Goal: Browse casually

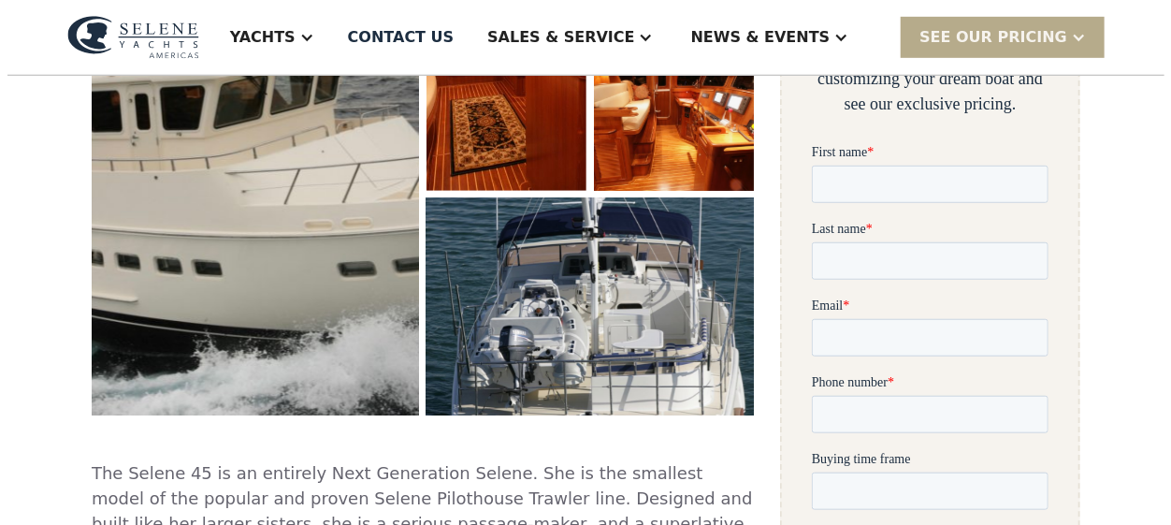
scroll to position [491, 0]
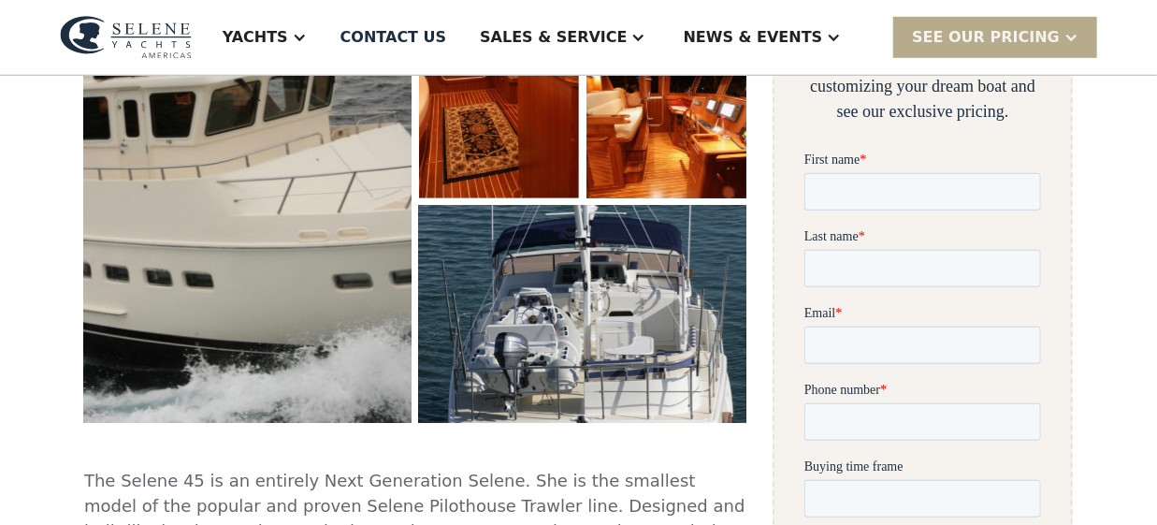
click at [311, 238] on img "open lightbox" at bounding box center [248, 139] width 341 height 590
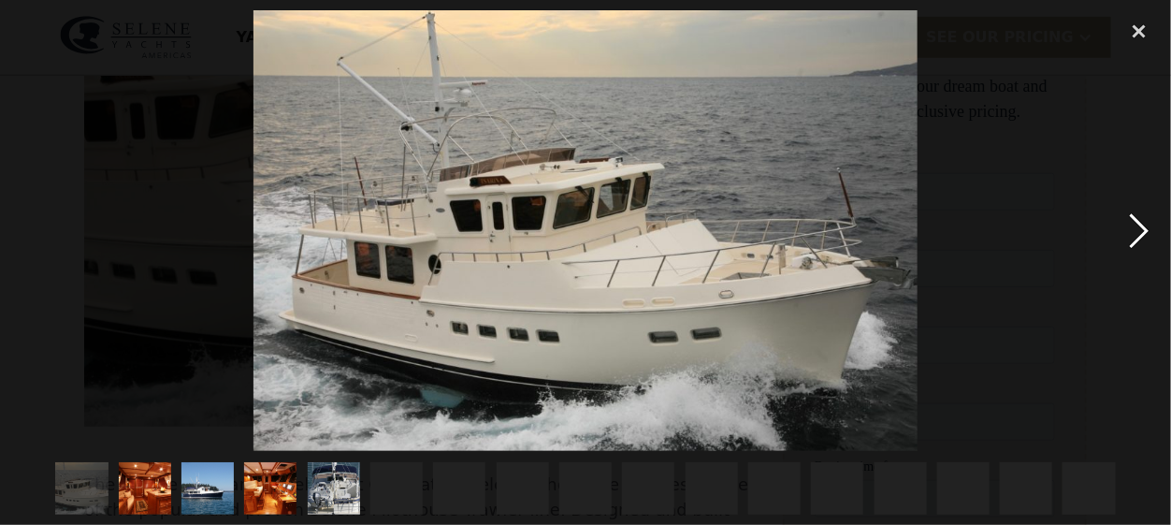
click at [1135, 227] on div "next image" at bounding box center [1140, 230] width 64 height 441
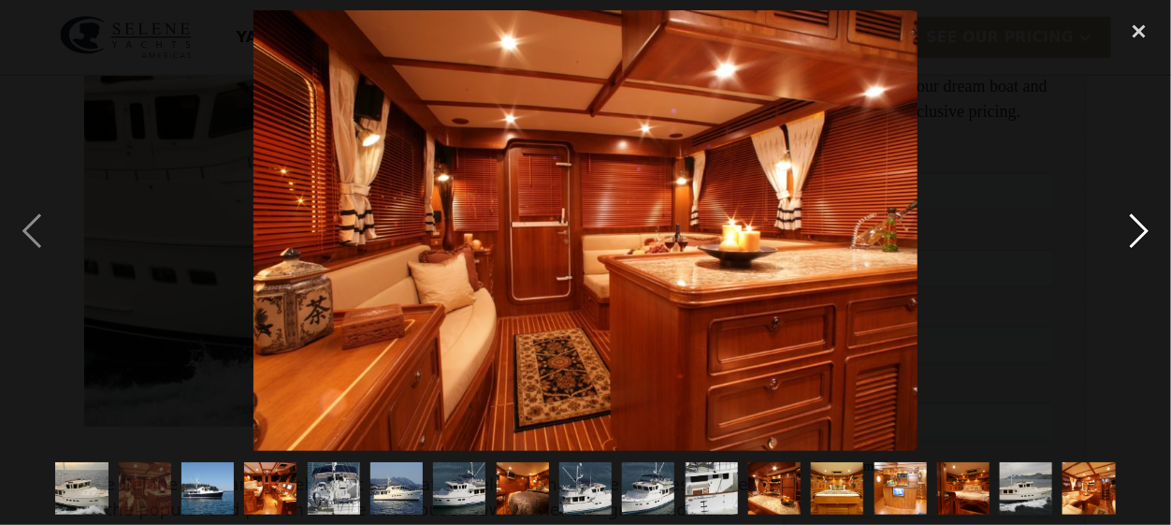
click at [1135, 227] on div "next image" at bounding box center [1140, 230] width 64 height 441
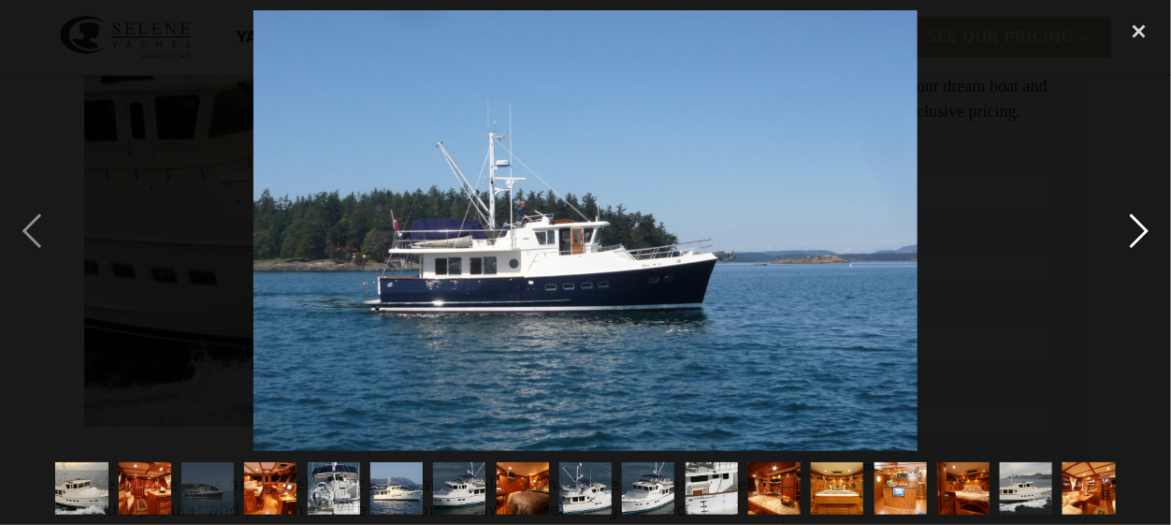
click at [1135, 227] on div "next image" at bounding box center [1140, 230] width 64 height 441
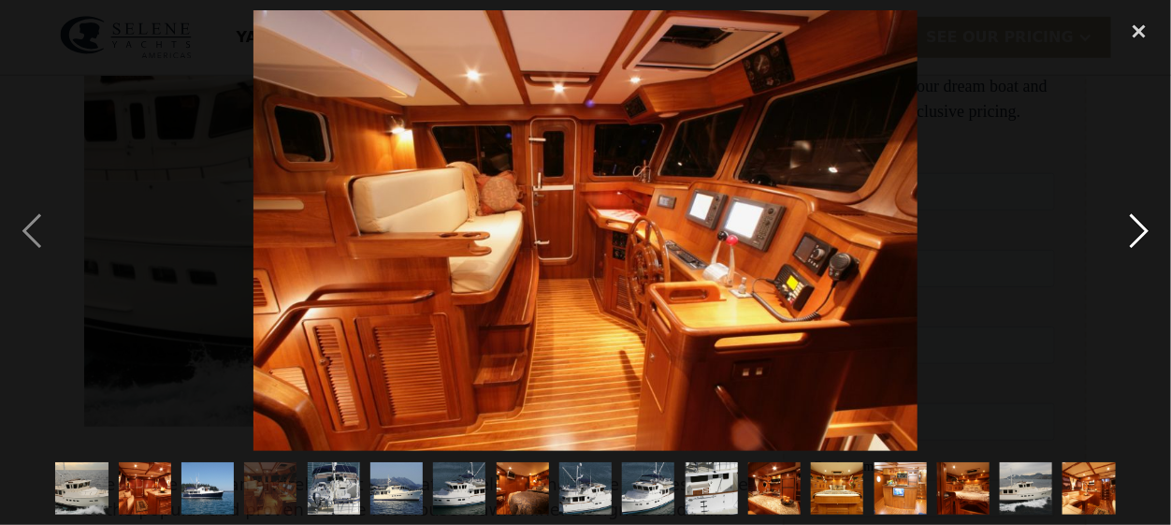
click at [1135, 227] on div "next image" at bounding box center [1140, 230] width 64 height 441
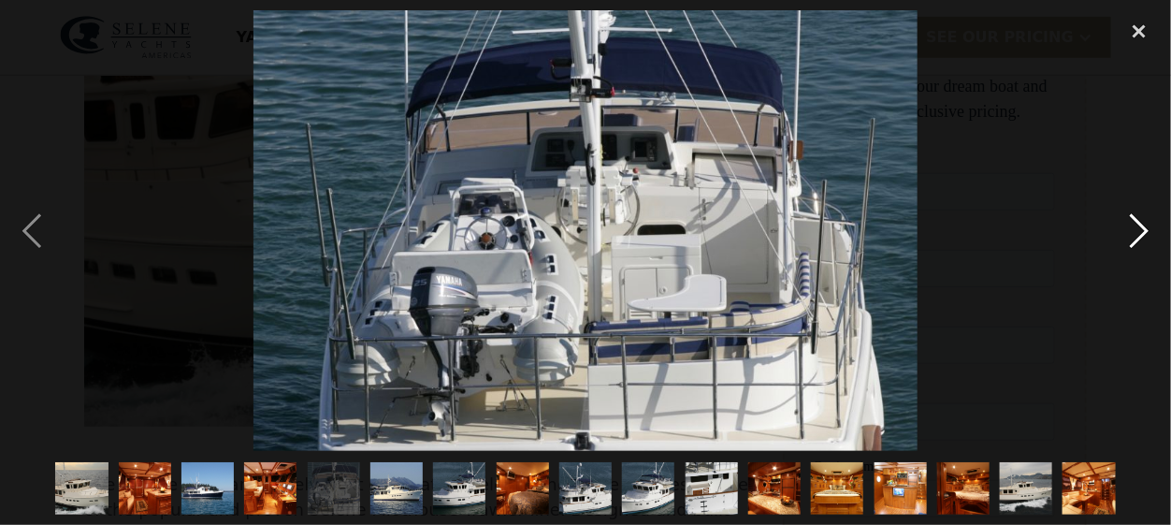
click at [1135, 227] on div "next image" at bounding box center [1140, 230] width 64 height 441
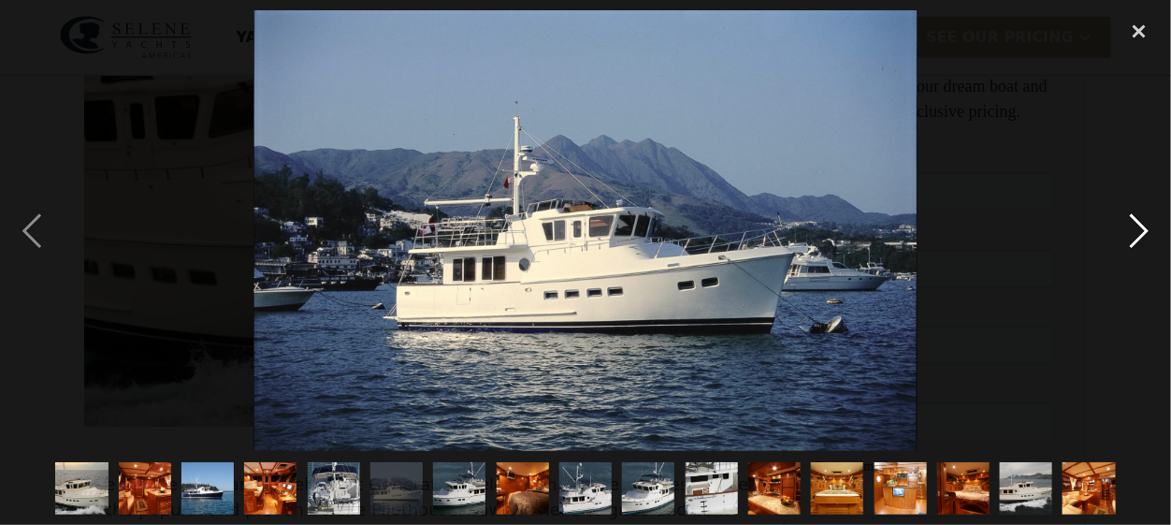
click at [1135, 227] on div "next image" at bounding box center [1140, 230] width 64 height 441
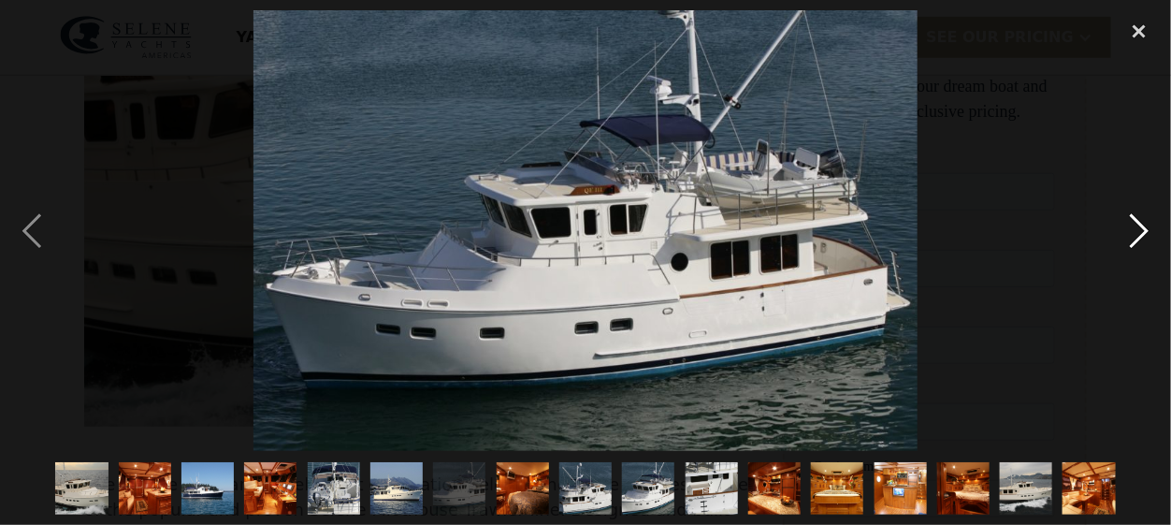
click at [1135, 227] on div "next image" at bounding box center [1140, 230] width 64 height 441
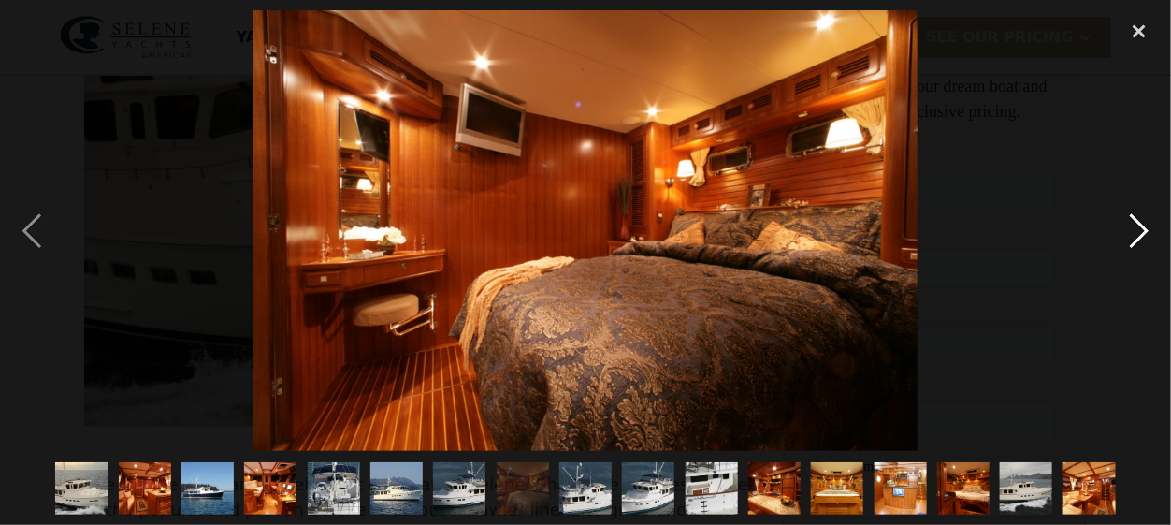
click at [1135, 227] on div "next image" at bounding box center [1140, 230] width 64 height 441
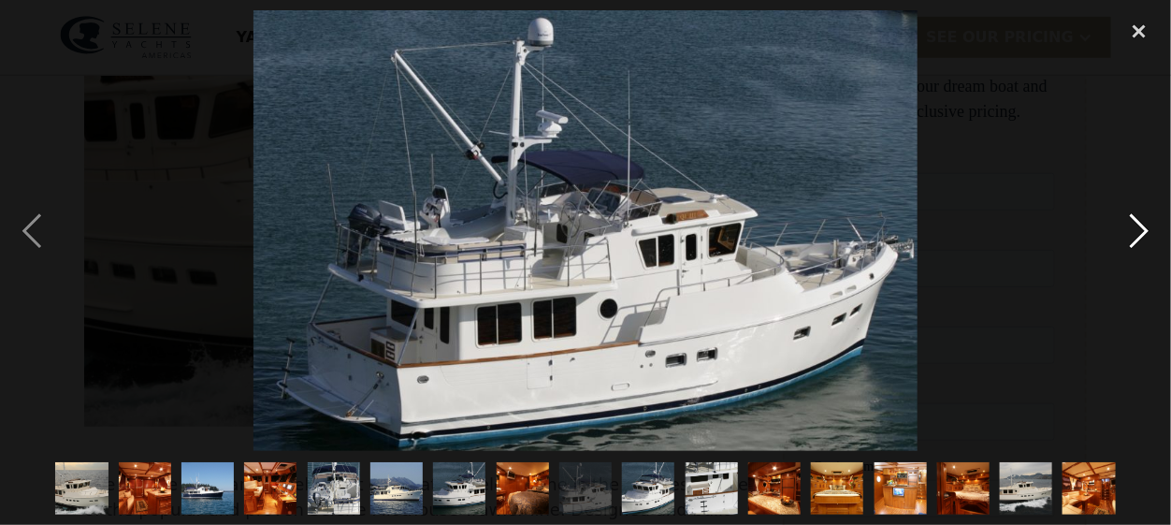
click at [1135, 227] on div "next image" at bounding box center [1140, 230] width 64 height 441
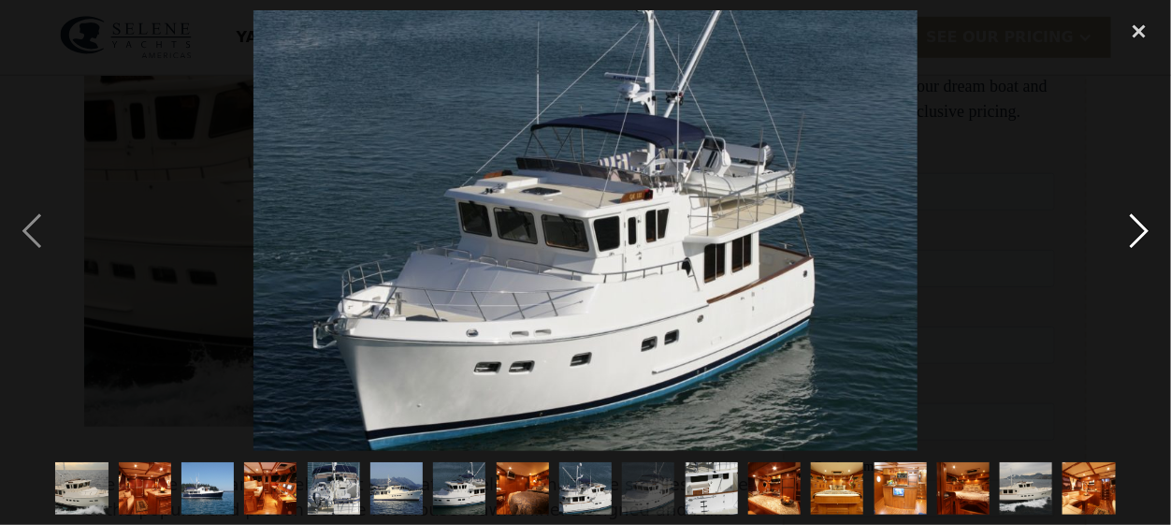
click at [1135, 227] on div "next image" at bounding box center [1140, 230] width 64 height 441
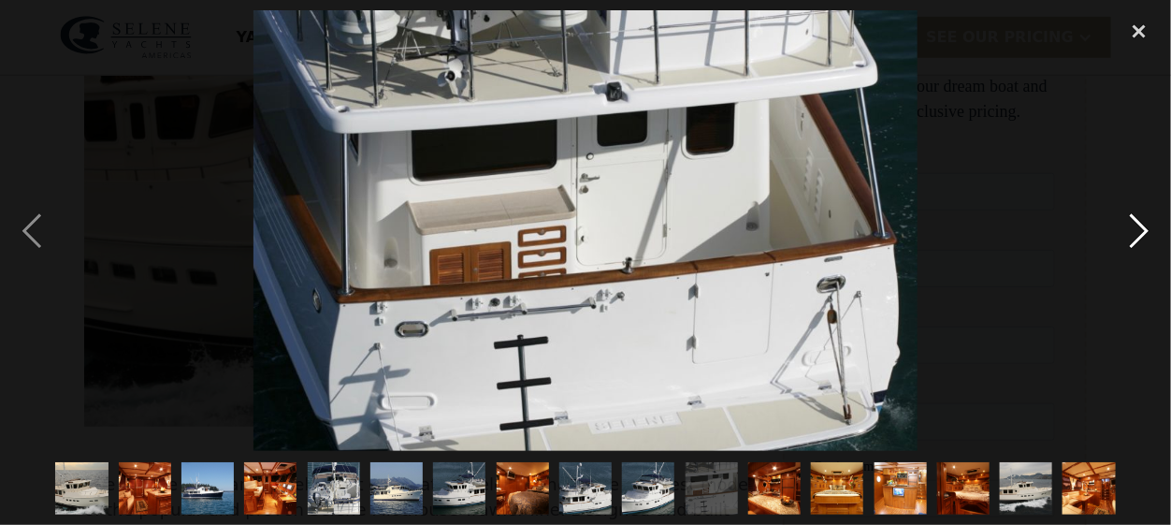
click at [1135, 227] on div "next image" at bounding box center [1140, 230] width 64 height 441
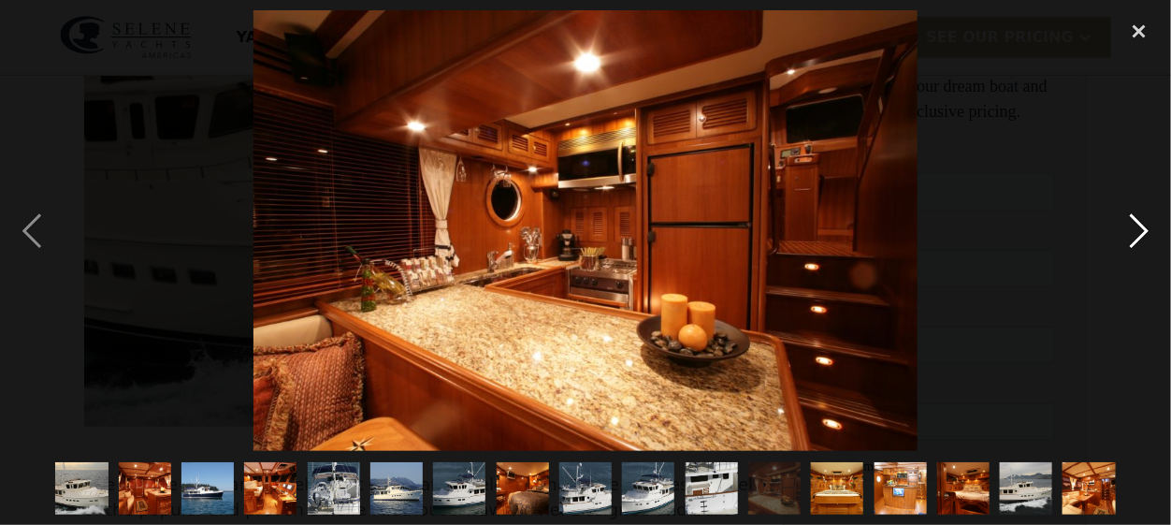
click at [1135, 227] on div "next image" at bounding box center [1140, 230] width 64 height 441
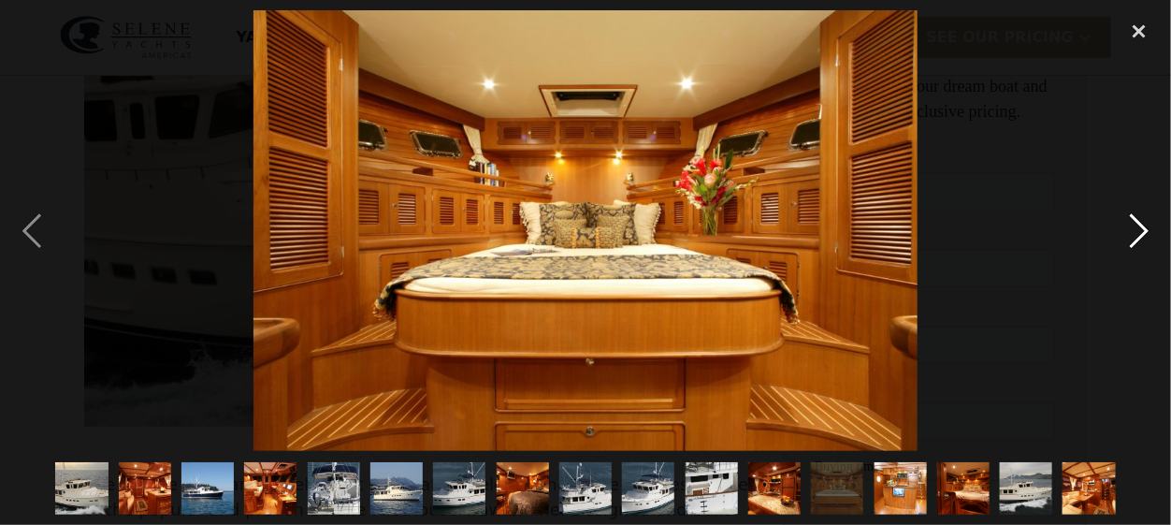
click at [1135, 227] on div "next image" at bounding box center [1140, 230] width 64 height 441
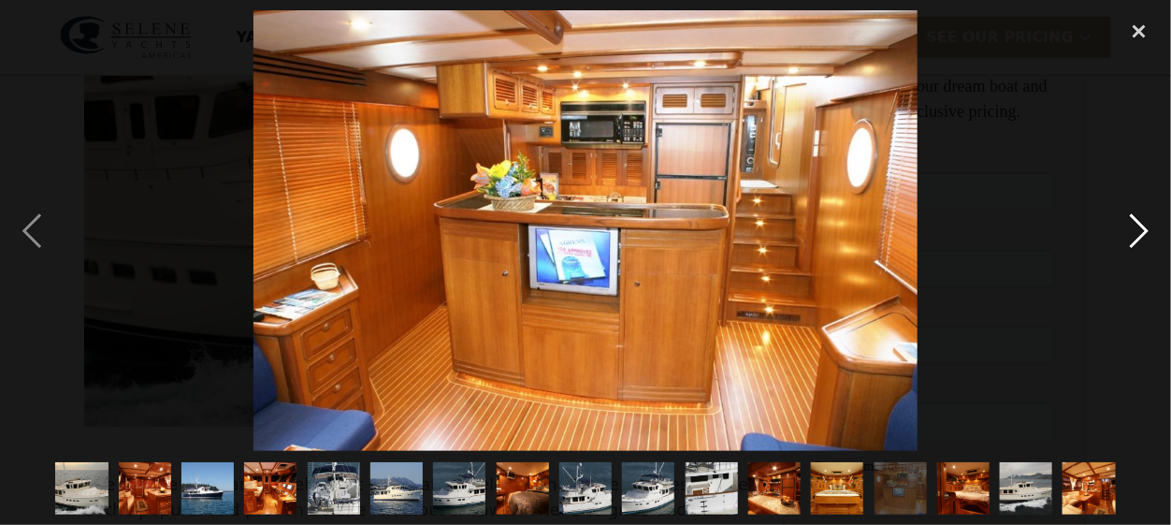
click at [1135, 227] on div "next image" at bounding box center [1140, 230] width 64 height 441
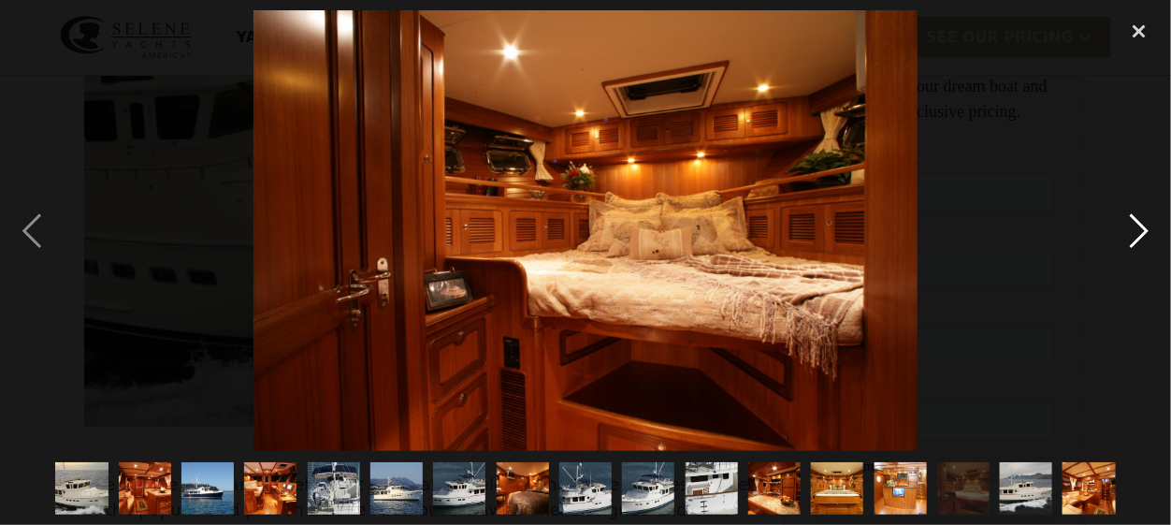
click at [1135, 227] on div "next image" at bounding box center [1140, 230] width 64 height 441
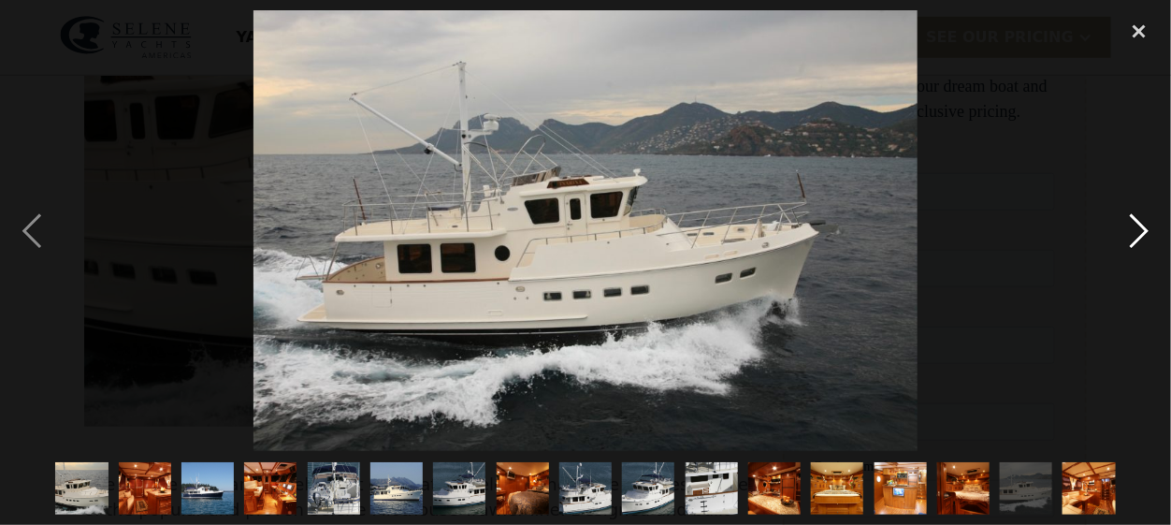
click at [1135, 227] on div "next image" at bounding box center [1140, 230] width 64 height 441
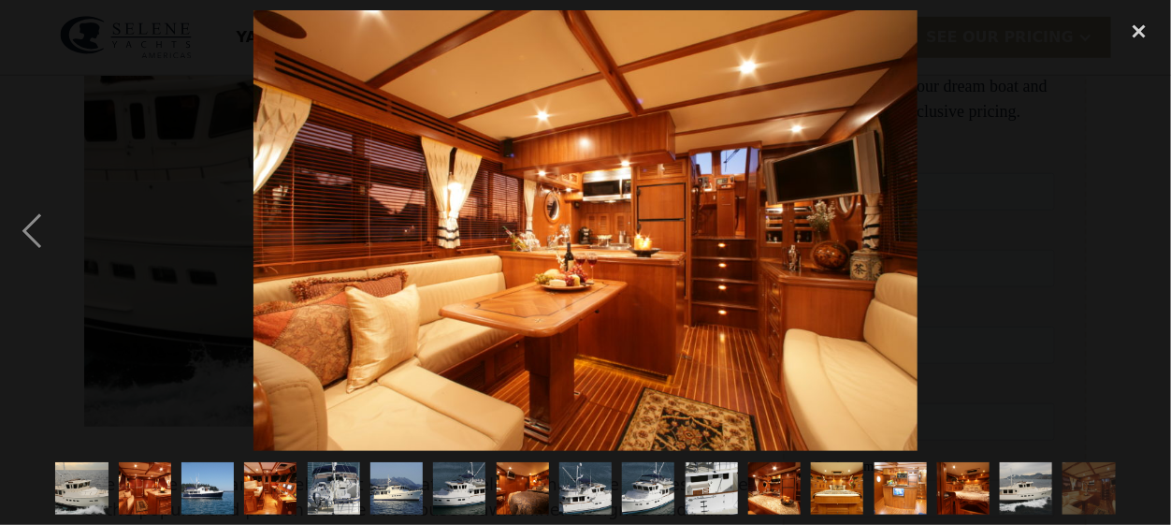
click at [1135, 227] on div "next image" at bounding box center [1140, 230] width 64 height 441
click at [1139, 33] on div "close lightbox" at bounding box center [1140, 30] width 64 height 41
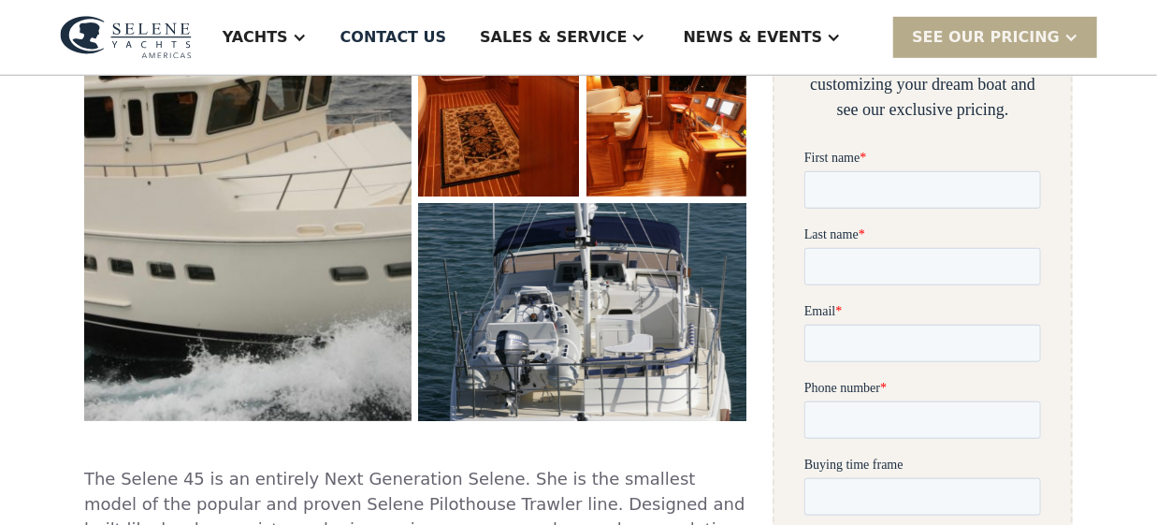
scroll to position [668, 0]
